Goal: Information Seeking & Learning: Learn about a topic

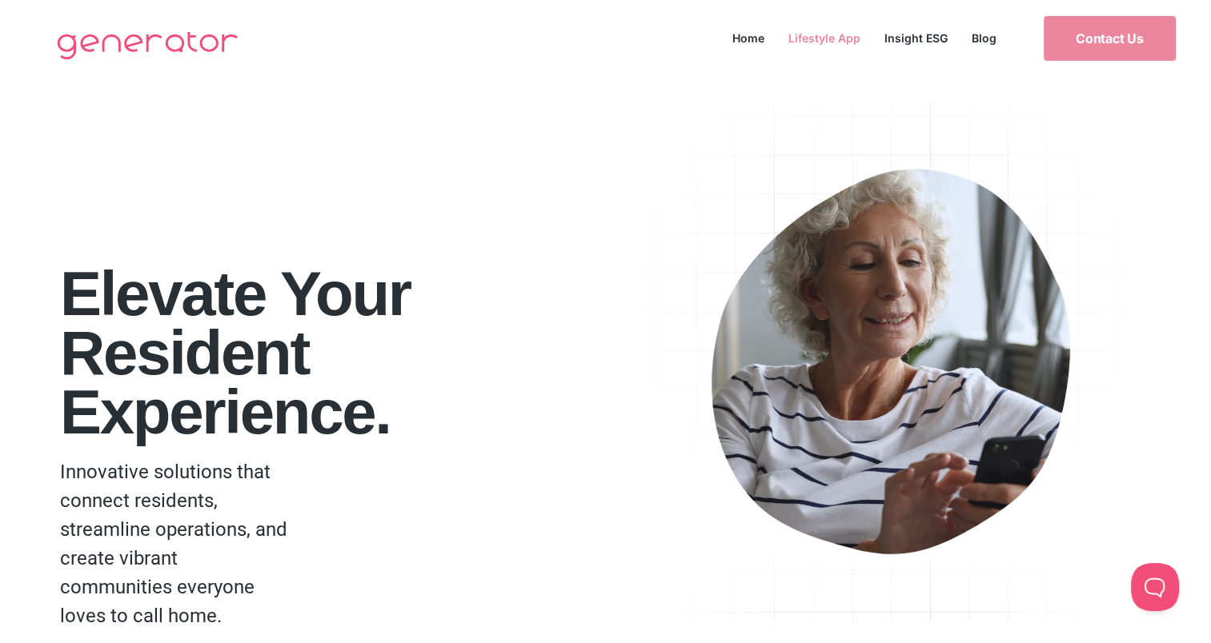
click at [844, 37] on link "Lifestyle App" at bounding box center [824, 38] width 96 height 22
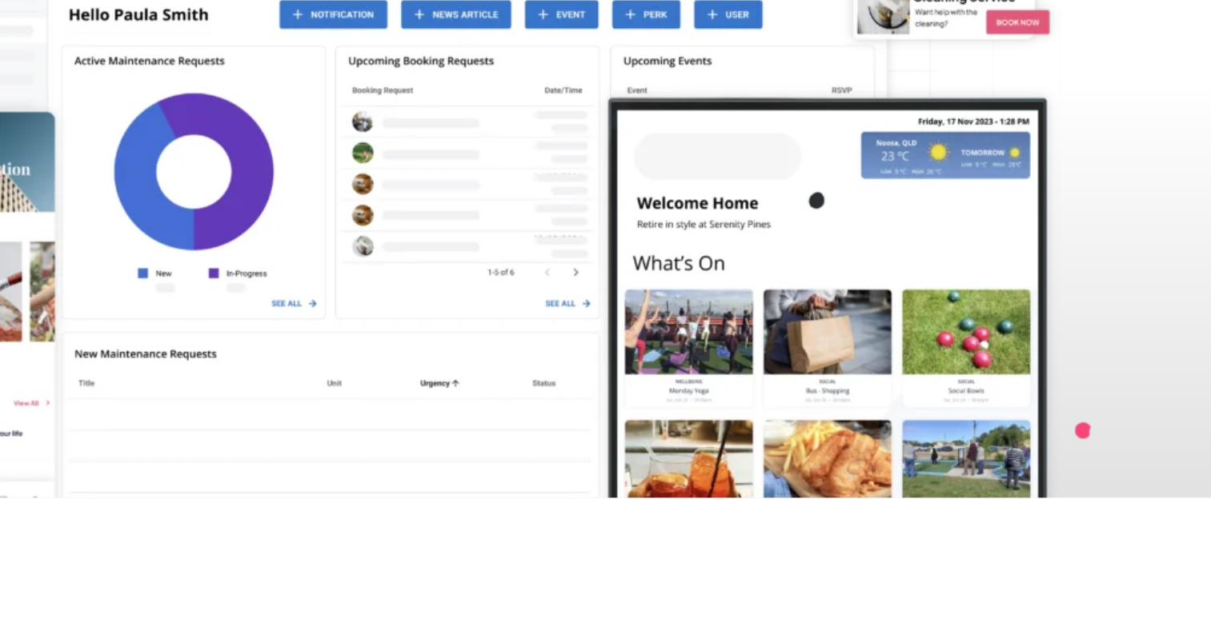
scroll to position [292, 0]
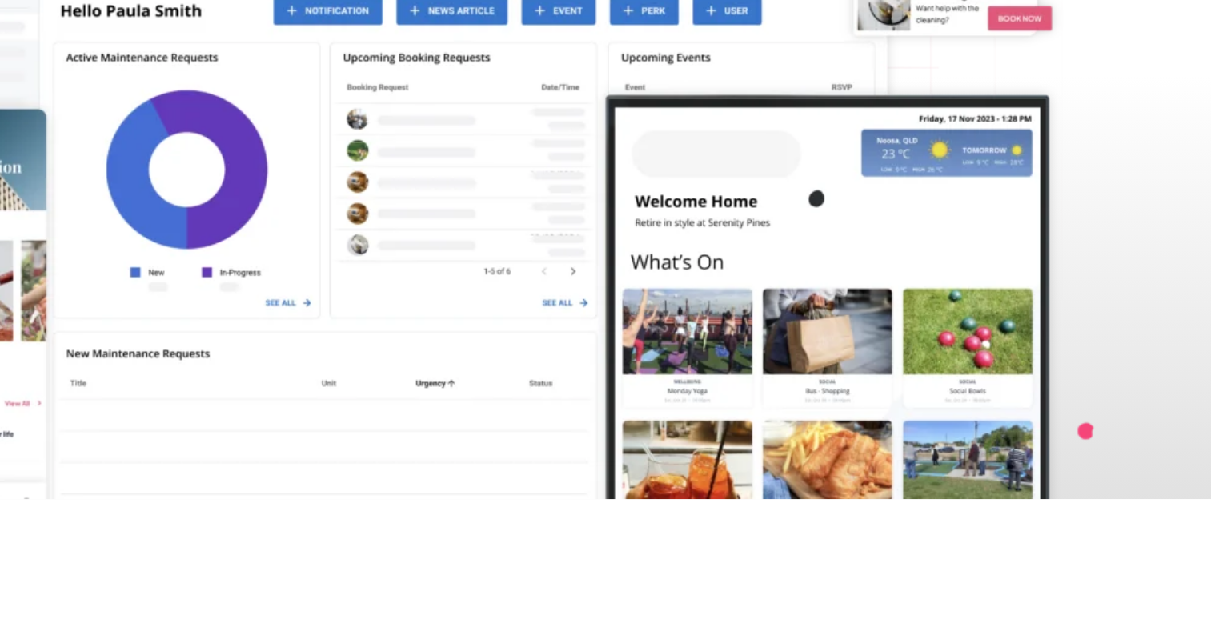
click at [853, 415] on img at bounding box center [605, 212] width 1016 height 497
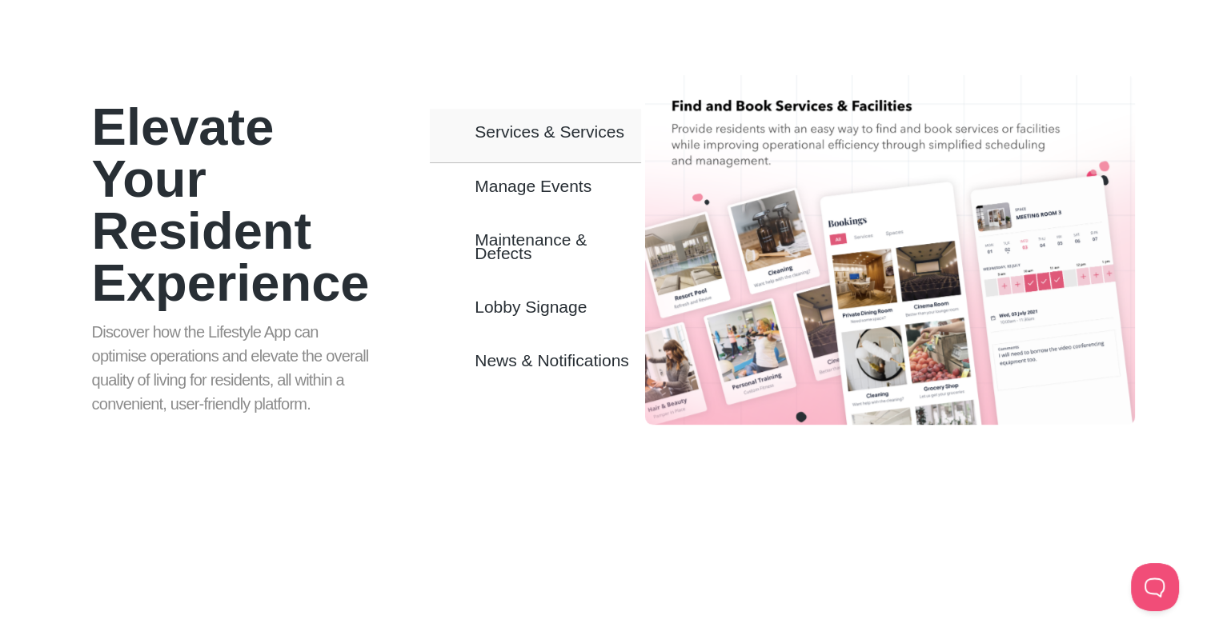
scroll to position [913, 0]
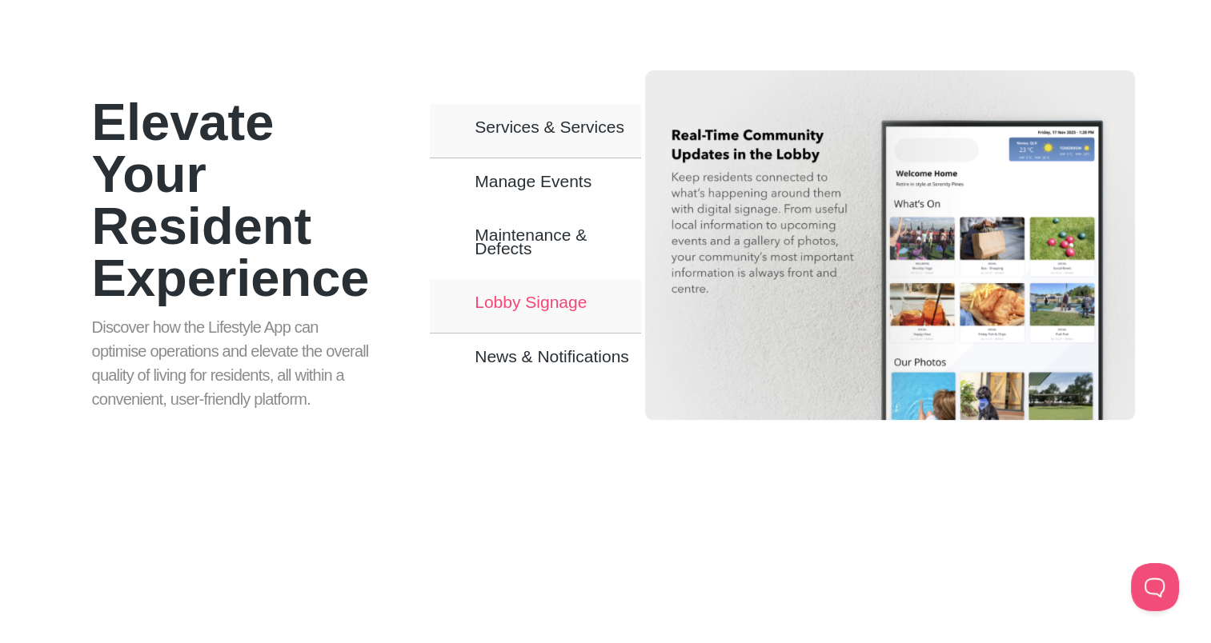
click at [574, 306] on span "Lobby Signage" at bounding box center [531, 302] width 112 height 14
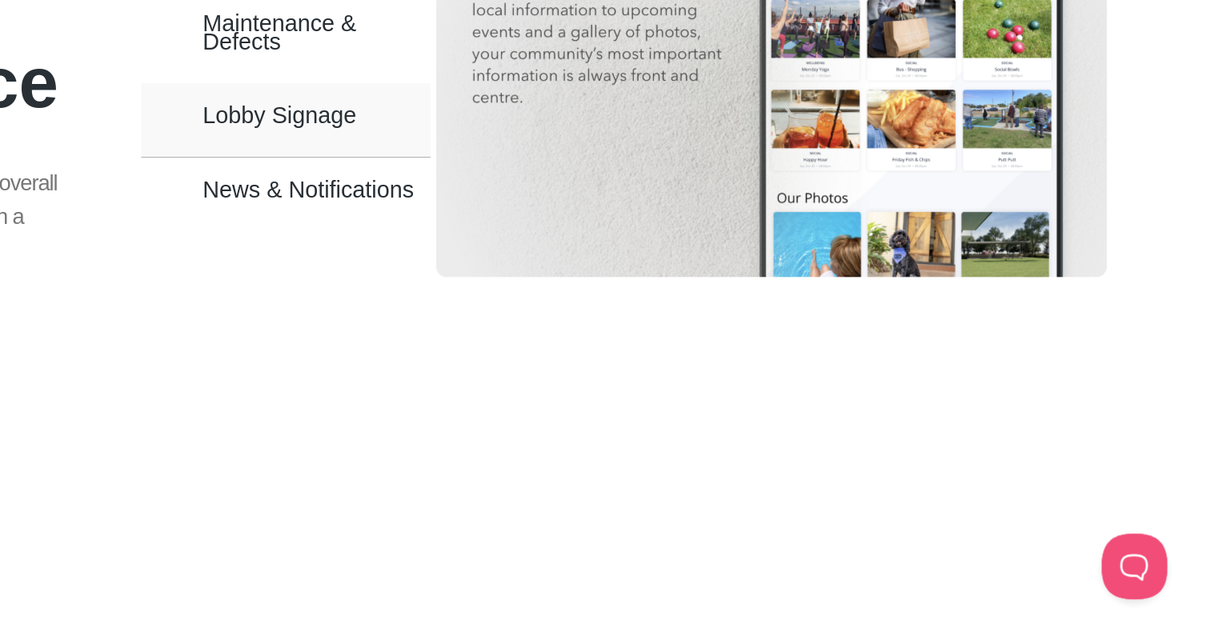
scroll to position [957, 0]
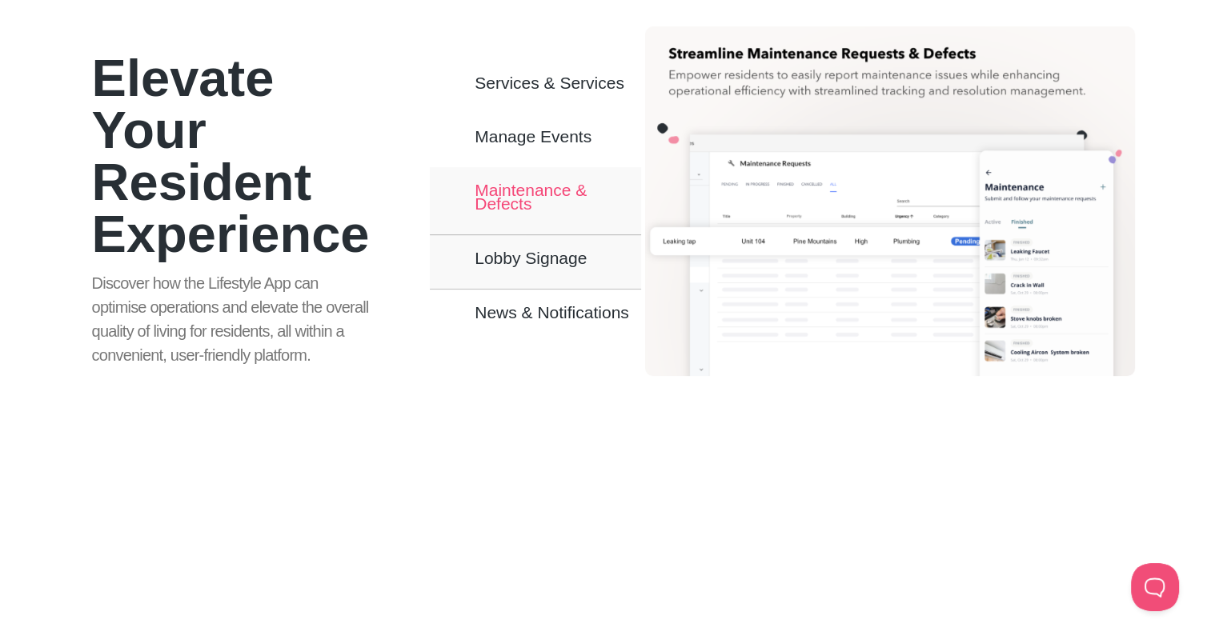
click at [563, 195] on span "Maintenance & Defects" at bounding box center [558, 196] width 166 height 27
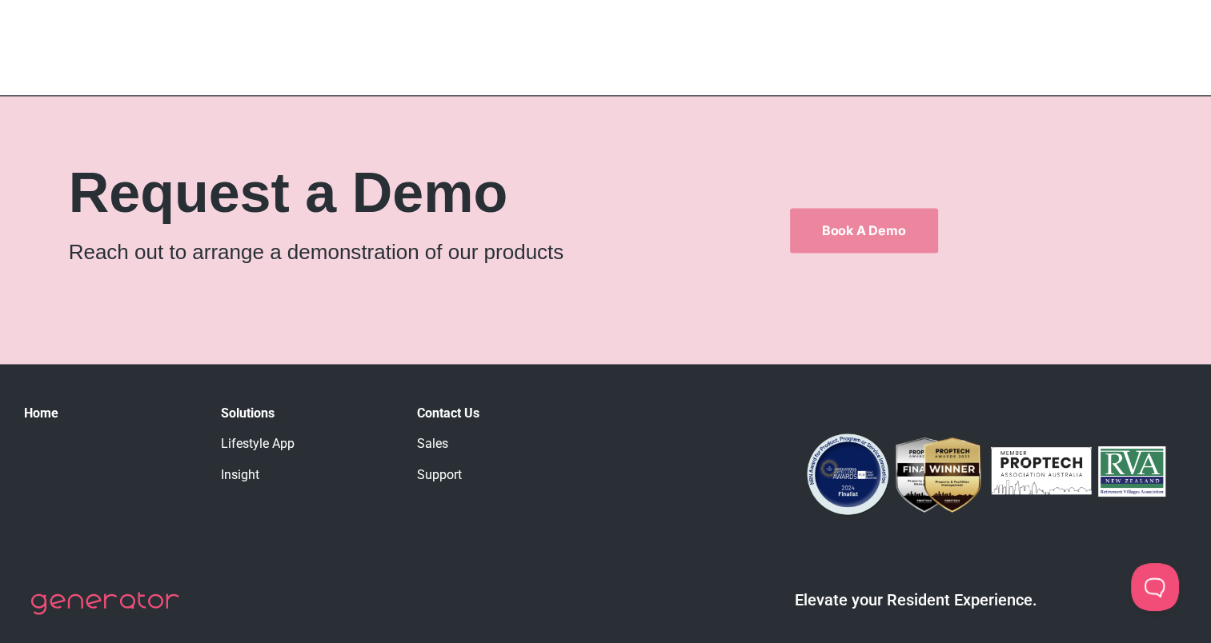
scroll to position [2569, 0]
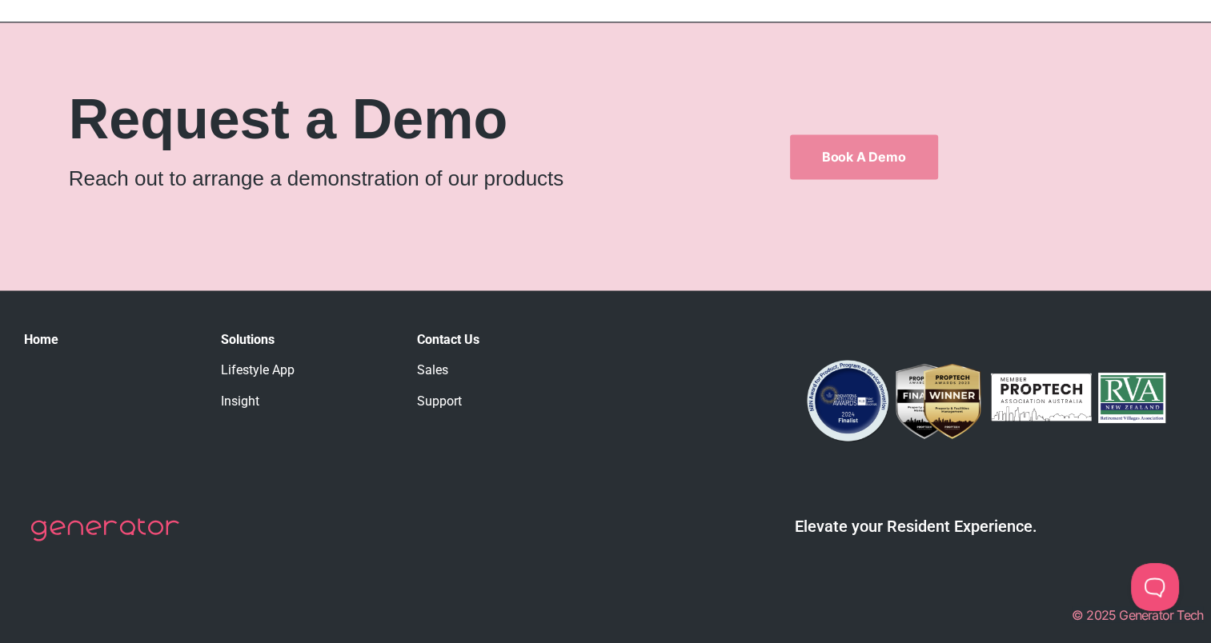
click at [421, 365] on link "Sales" at bounding box center [432, 370] width 31 height 15
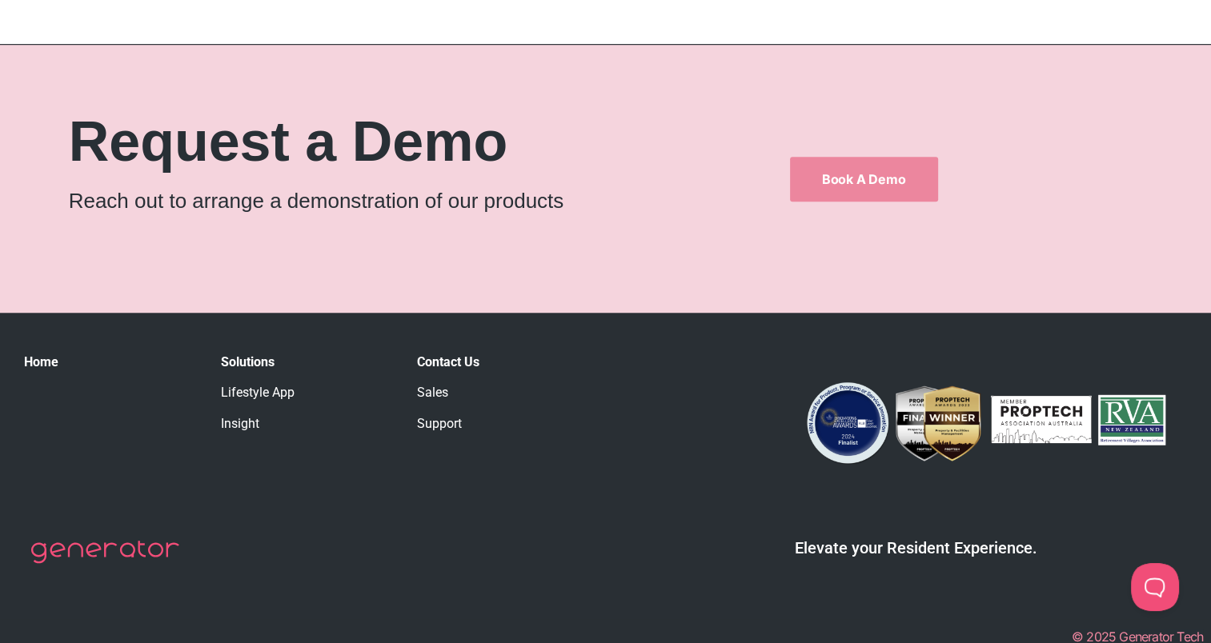
scroll to position [1313, 0]
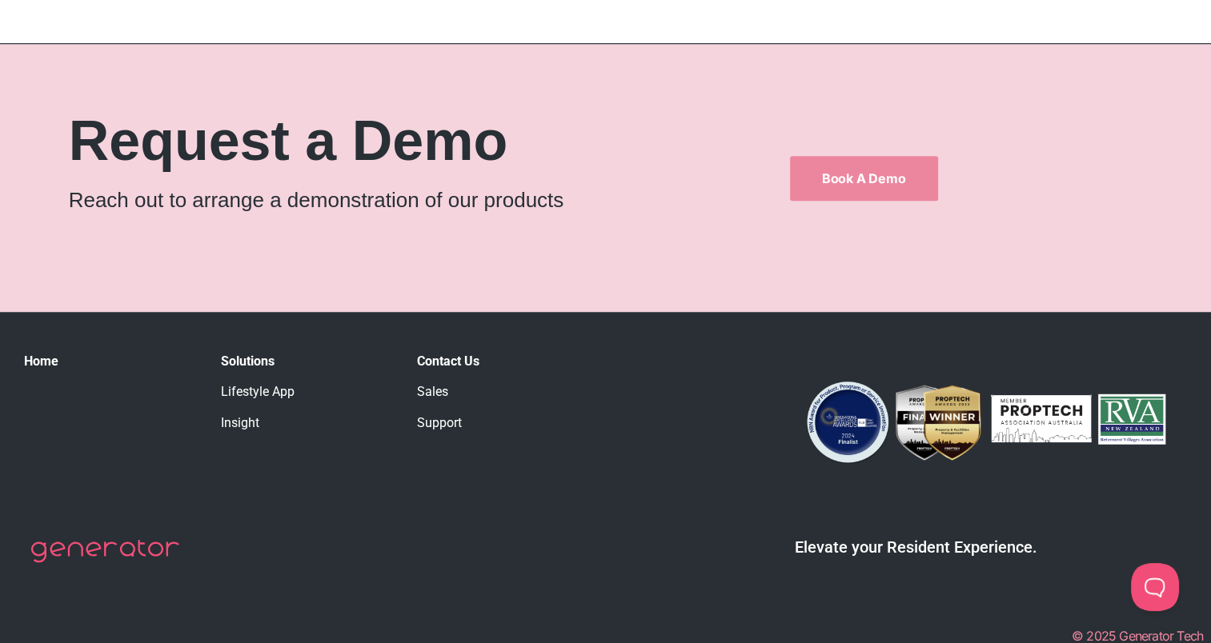
click at [249, 423] on link "Insight" at bounding box center [240, 422] width 38 height 15
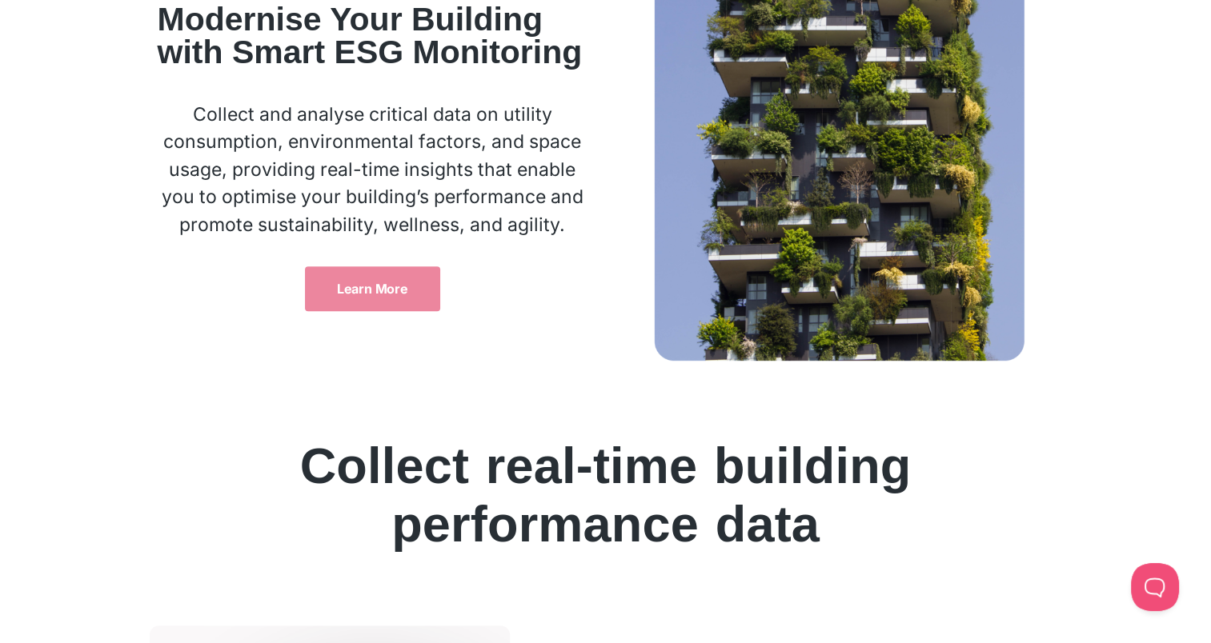
scroll to position [754, 0]
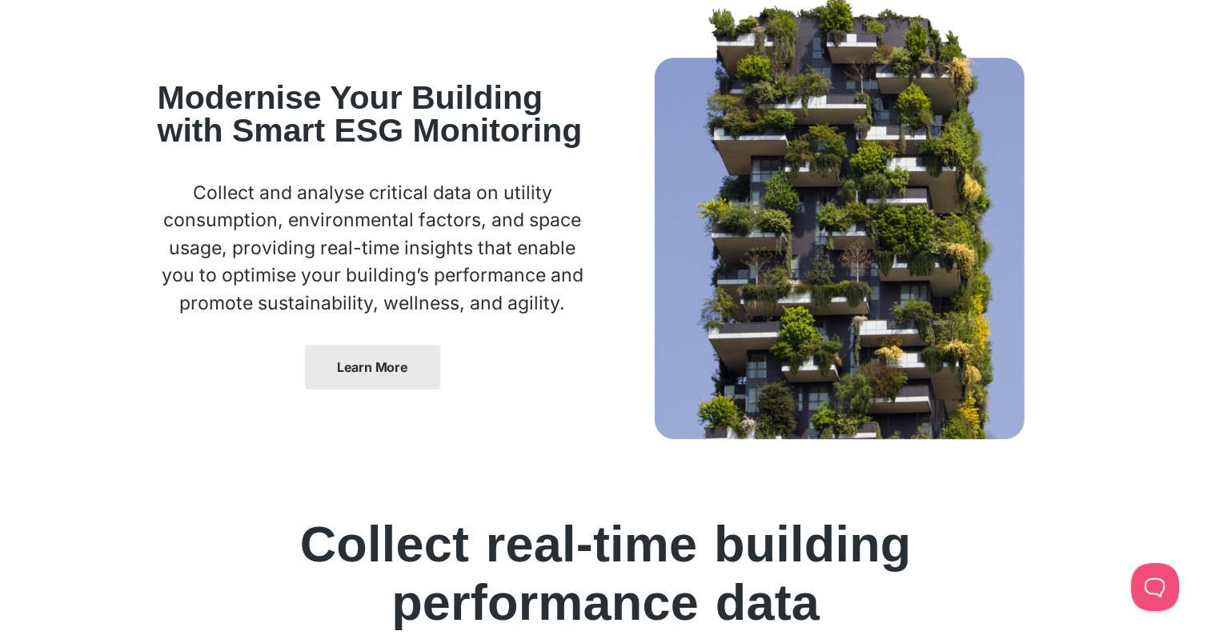
click at [375, 363] on span "Learn More" at bounding box center [372, 367] width 71 height 13
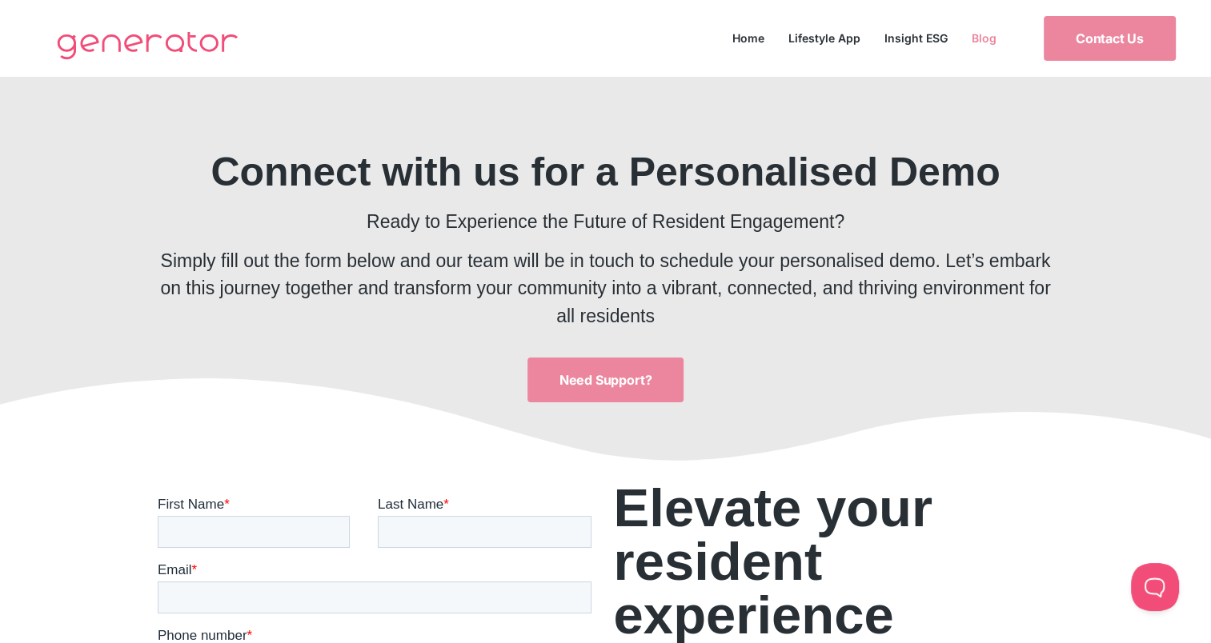
click at [981, 37] on link "Blog" at bounding box center [984, 38] width 49 height 22
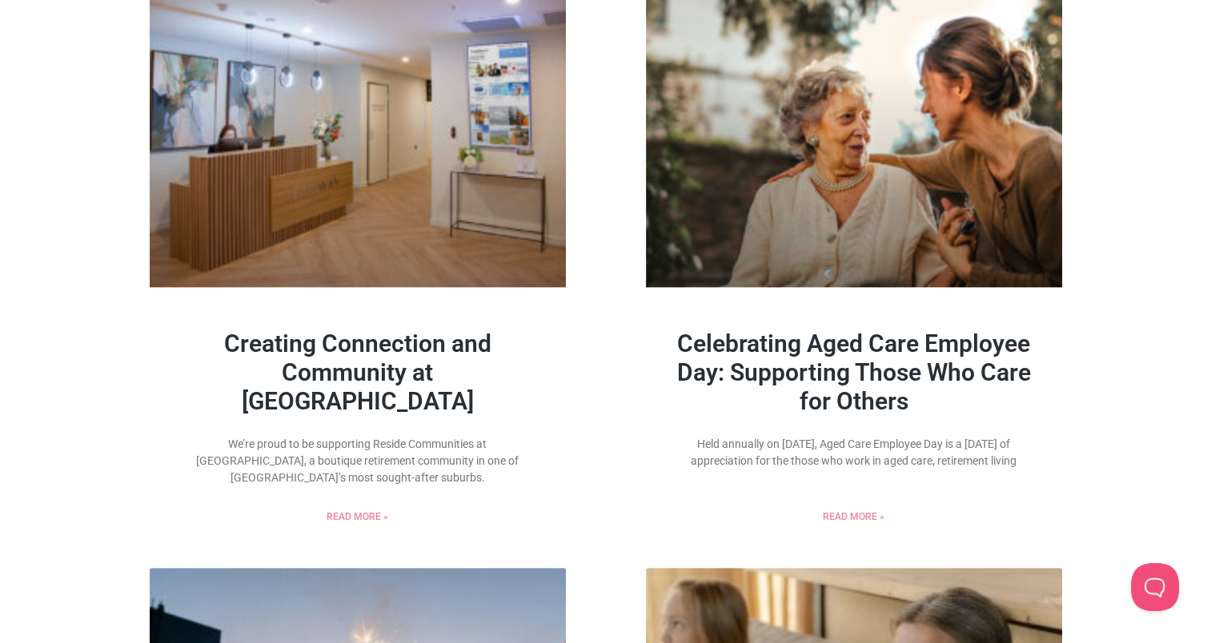
scroll to position [1219, 0]
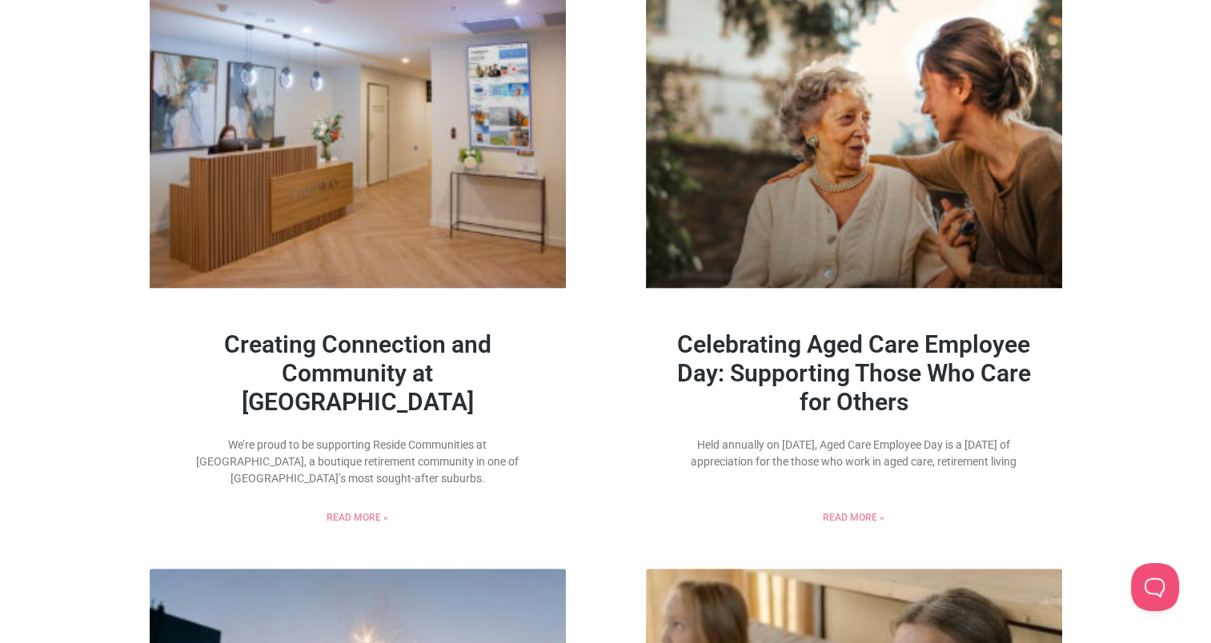
click at [480, 154] on link at bounding box center [358, 142] width 416 height 291
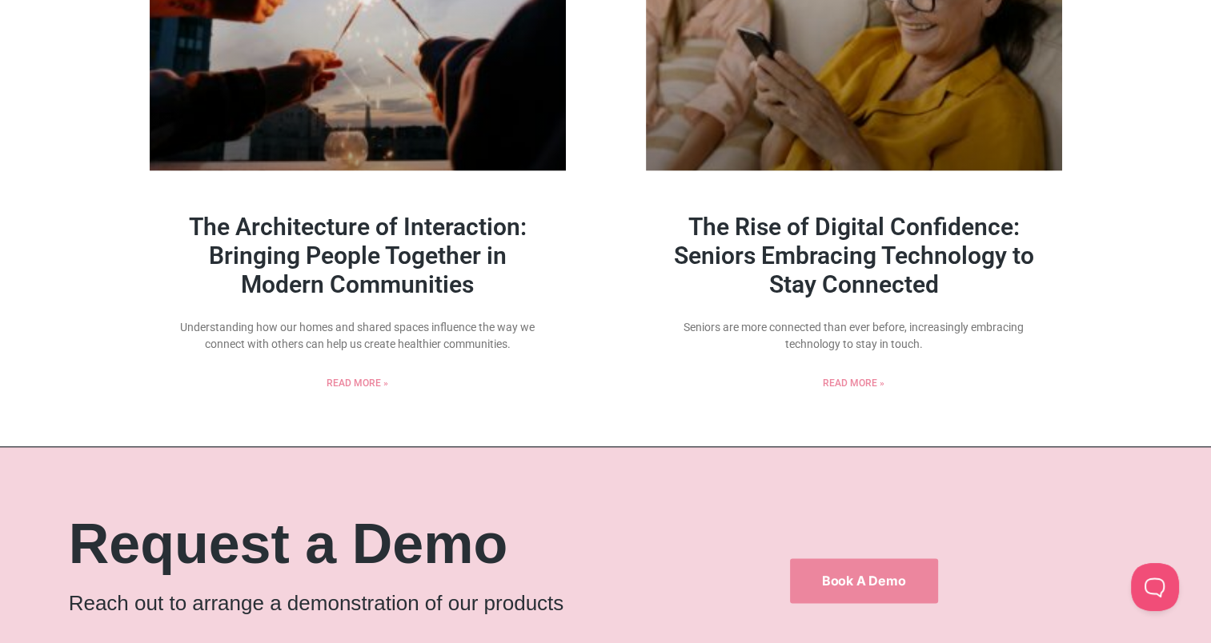
scroll to position [1905, 0]
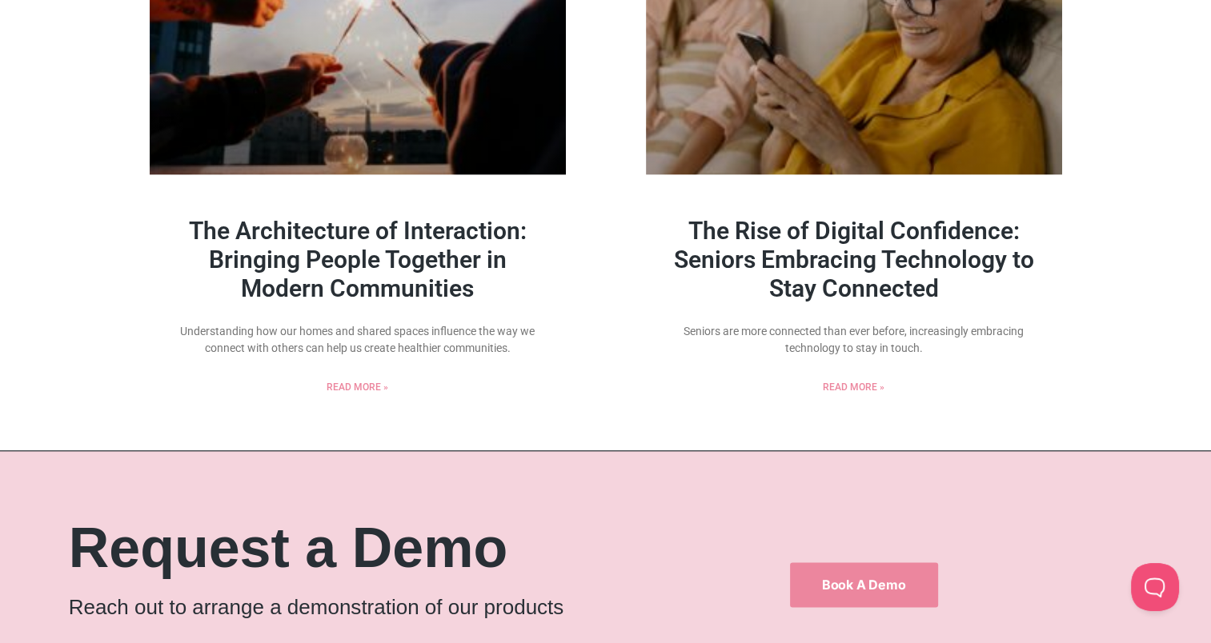
click at [820, 280] on link "The Rise of Digital Confidence: Seniors Embracing Technology to Stay Connected" at bounding box center [854, 260] width 360 height 86
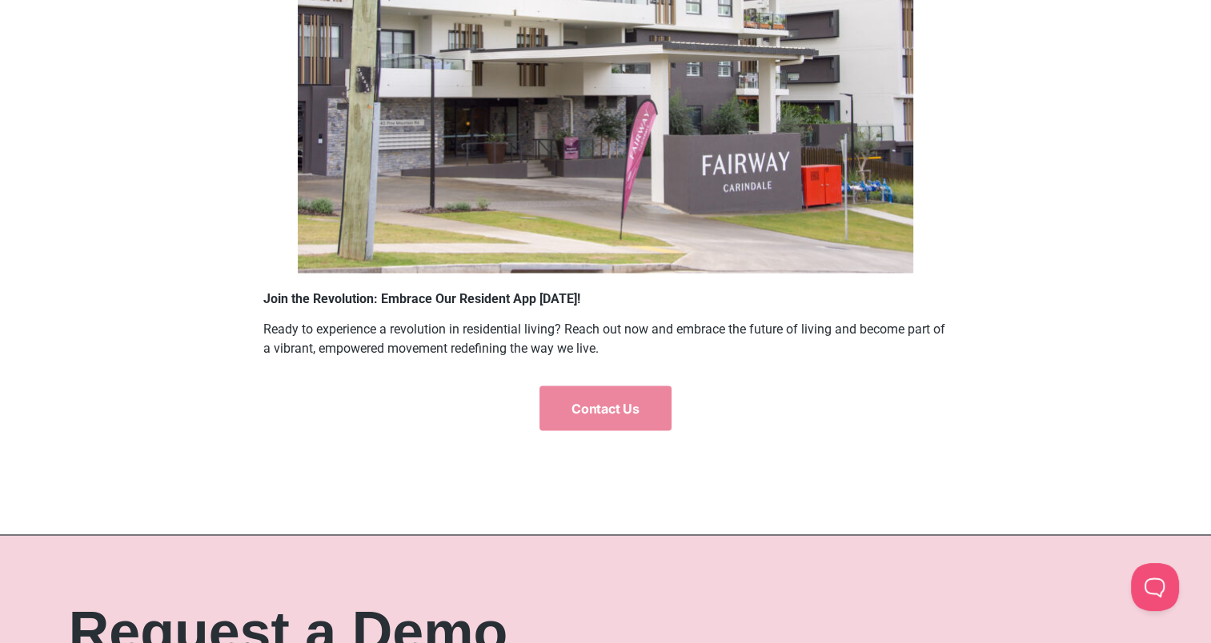
scroll to position [2920, 0]
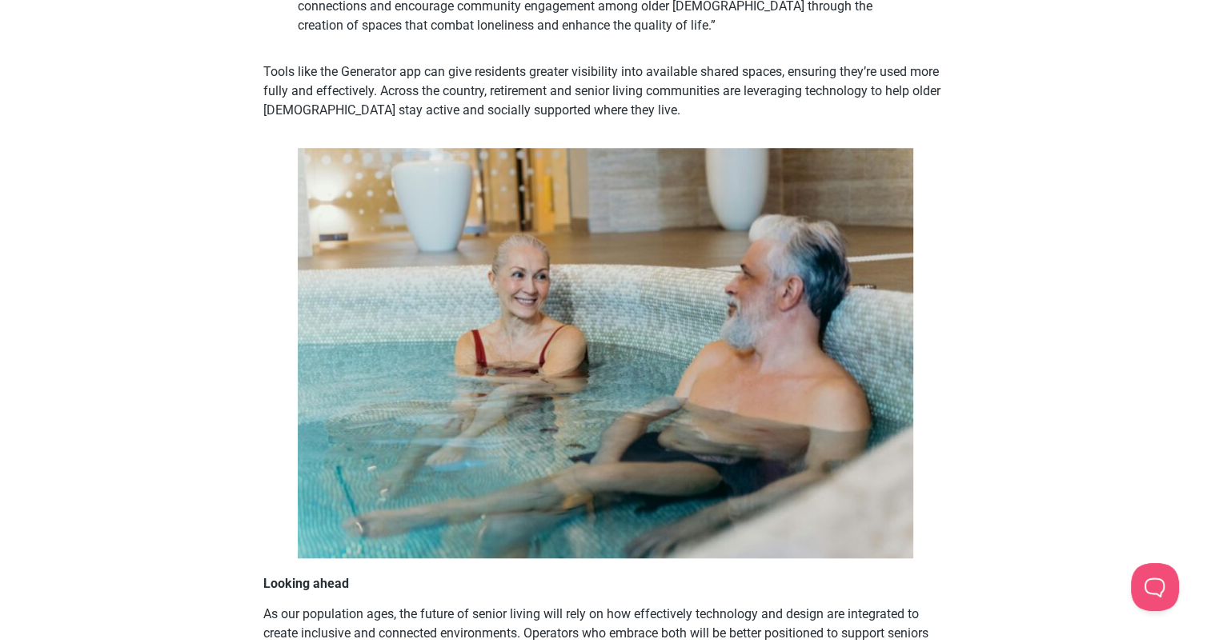
scroll to position [1015, 0]
